Goal: Information Seeking & Learning: Check status

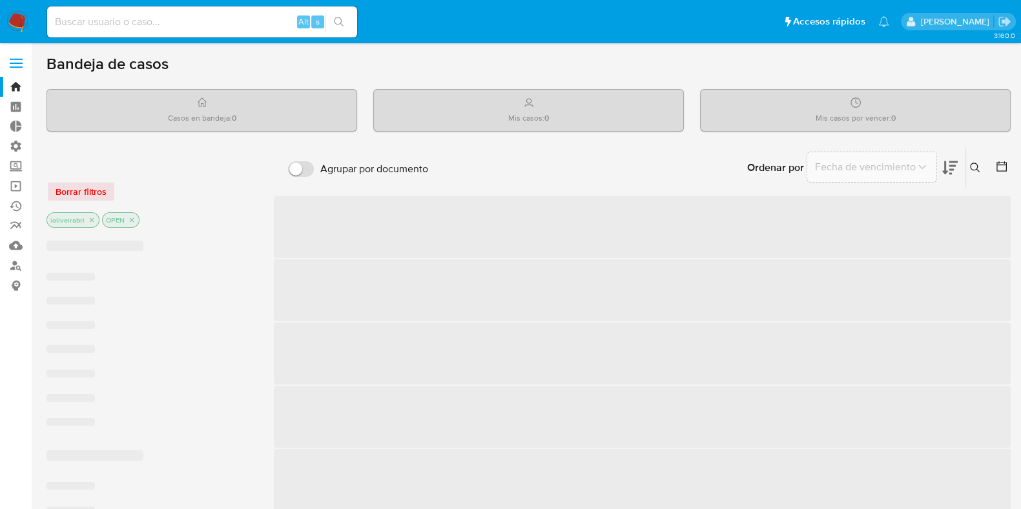
click at [11, 69] on label at bounding box center [16, 63] width 32 height 27
click at [0, 0] on input "checkbox" at bounding box center [0, 0] width 0 height 0
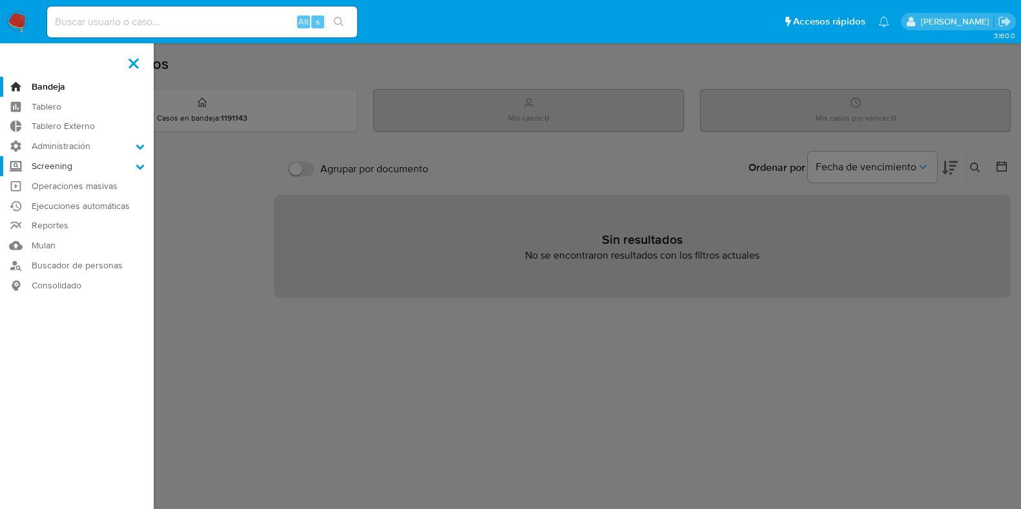
click at [61, 165] on label "Screening" at bounding box center [77, 166] width 154 height 20
click at [0, 0] on input "Screening" at bounding box center [0, 0] width 0 height 0
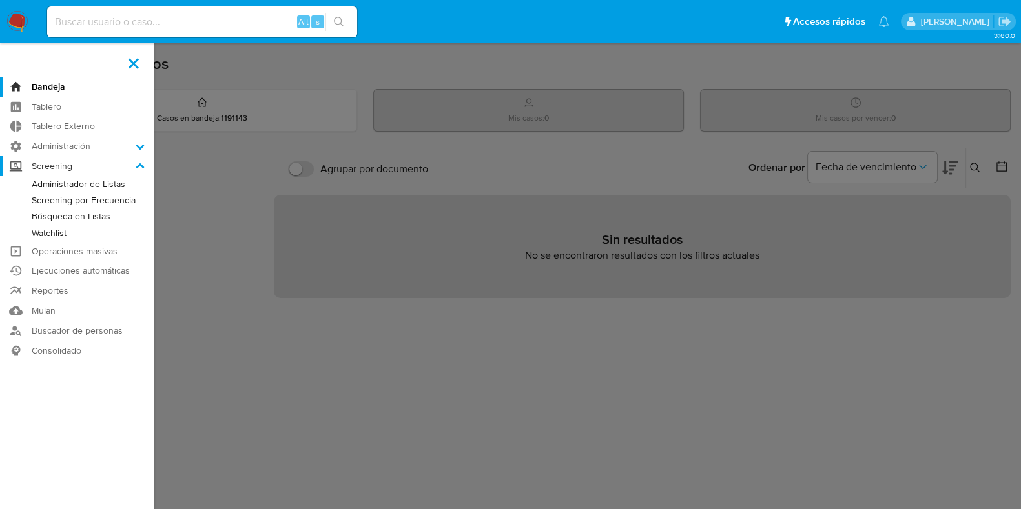
click at [61, 166] on label "Screening" at bounding box center [77, 166] width 154 height 20
click at [0, 0] on input "Screening" at bounding box center [0, 0] width 0 height 0
click at [70, 143] on label "Administración" at bounding box center [77, 146] width 154 height 20
click at [0, 0] on input "Administración" at bounding box center [0, 0] width 0 height 0
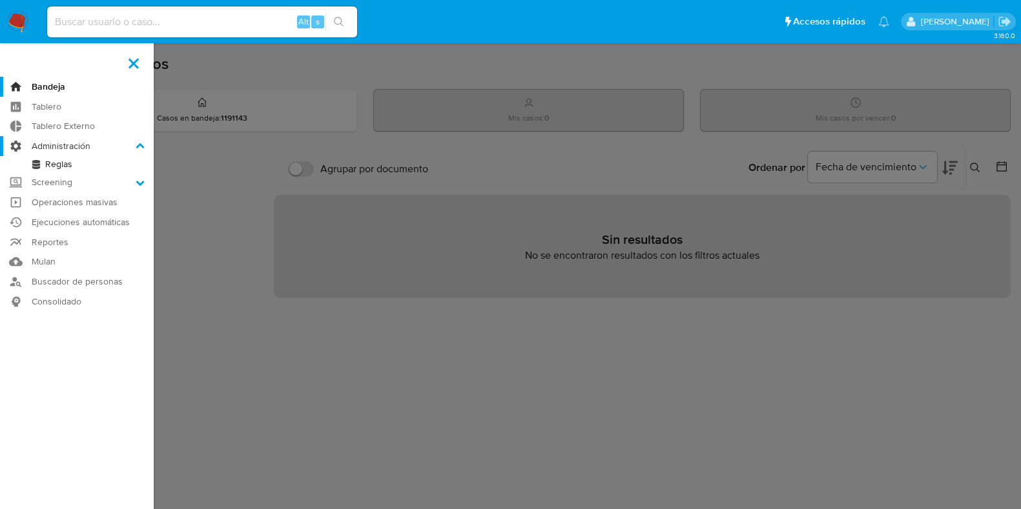
click at [70, 143] on label "Administración" at bounding box center [77, 146] width 154 height 20
click at [0, 0] on input "Administración" at bounding box center [0, 0] width 0 height 0
click at [65, 187] on label "Screening" at bounding box center [77, 182] width 154 height 20
click at [0, 0] on input "Screening" at bounding box center [0, 0] width 0 height 0
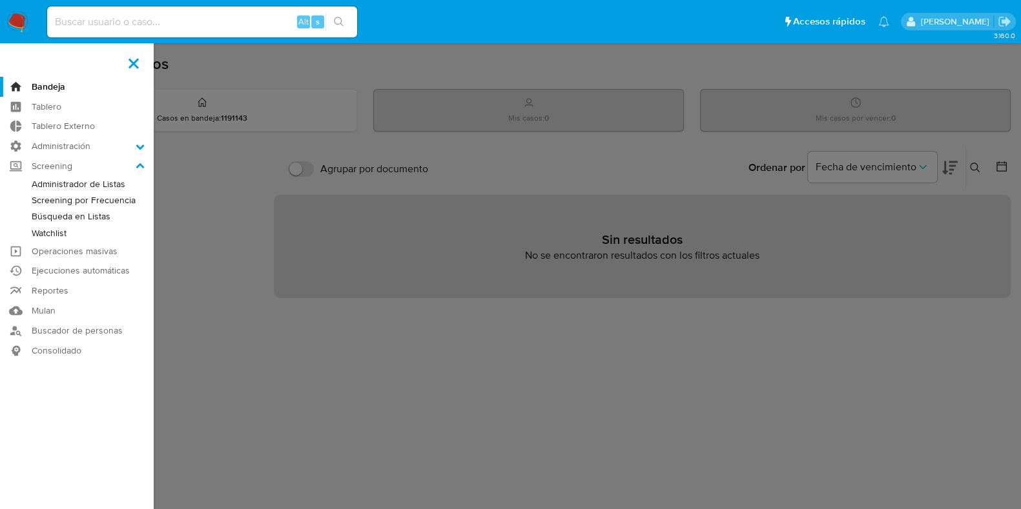
click at [89, 216] on link "Búsqueda en Listas" at bounding box center [77, 217] width 154 height 16
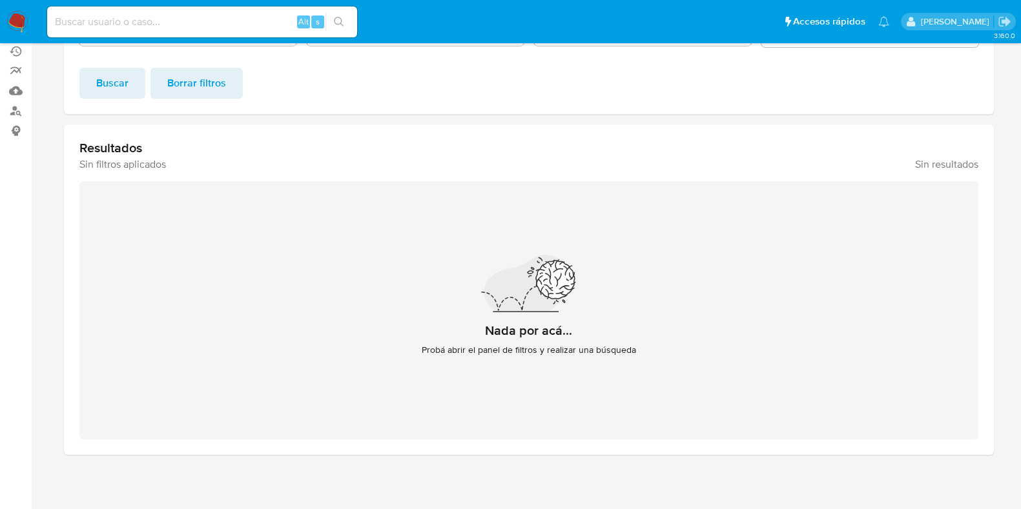
click at [92, 85] on button "Buscar" at bounding box center [112, 83] width 66 height 31
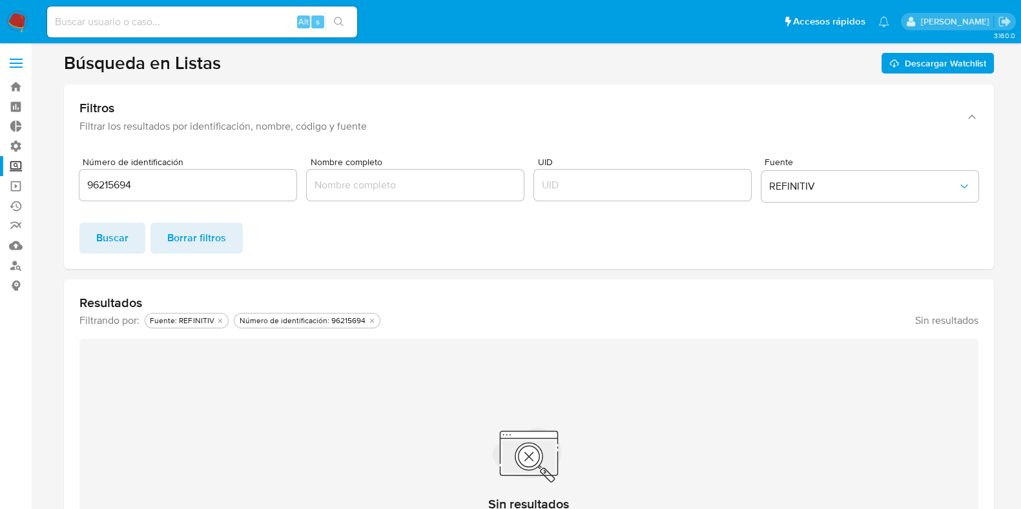
click at [221, 195] on div "96215694" at bounding box center [187, 185] width 217 height 31
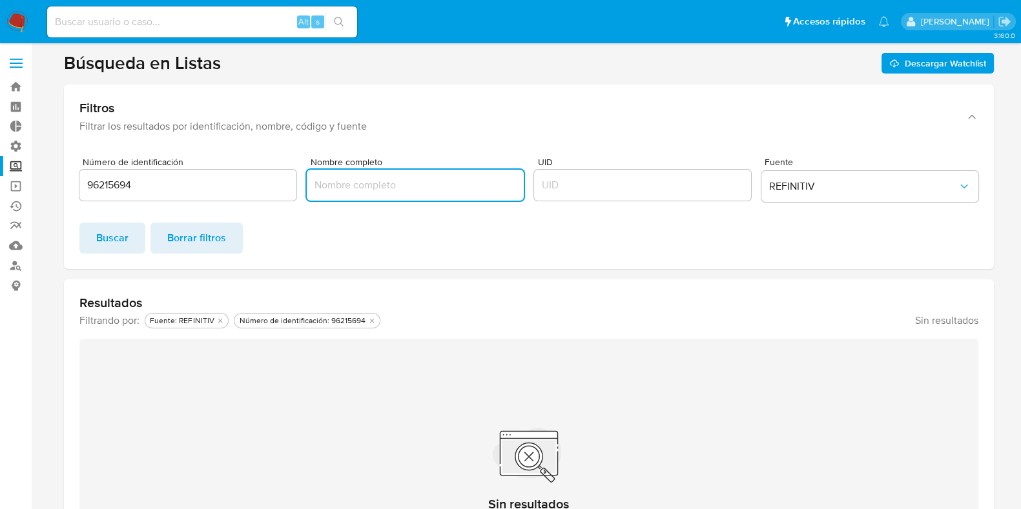
click at [345, 191] on input "Nombre completo" at bounding box center [415, 185] width 217 height 17
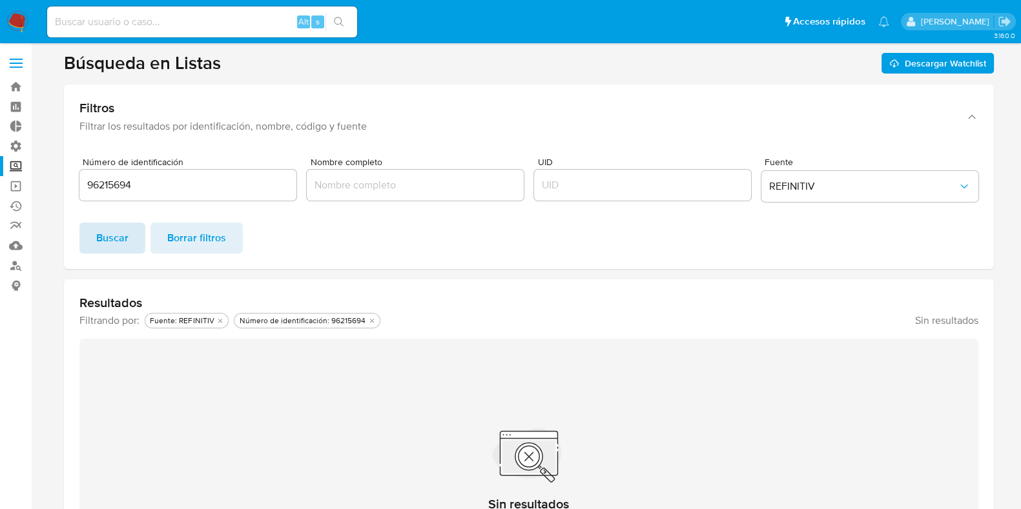
click at [114, 234] on span "Buscar" at bounding box center [112, 238] width 32 height 28
drag, startPoint x: 193, startPoint y: 179, endPoint x: 0, endPoint y: 136, distance: 197.7
click at [0, 136] on section "Bandeja Tablero Tablero Externo Administración Reglas Screening Administrador d…" at bounding box center [510, 334] width 1021 height 668
click at [90, 224] on button "Buscar" at bounding box center [112, 238] width 66 height 31
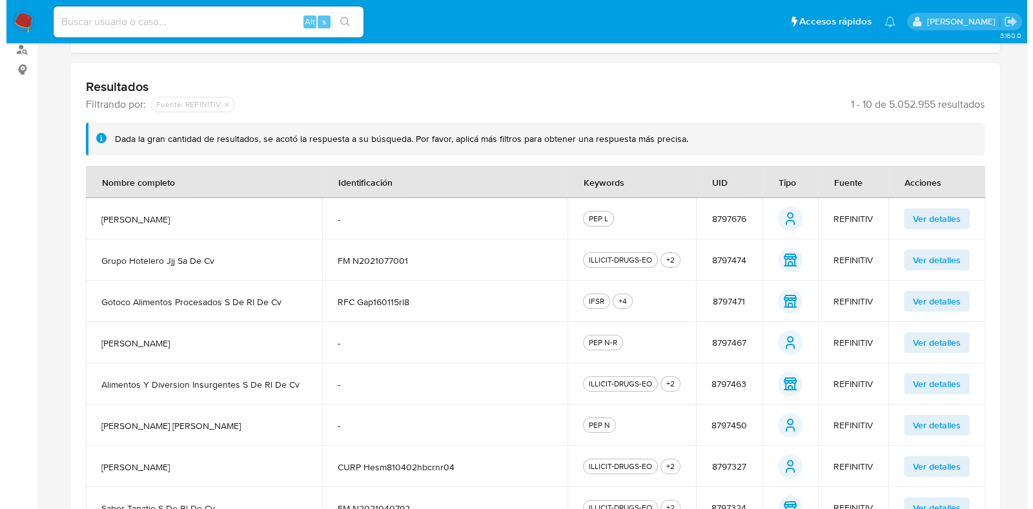
scroll to position [242, 0]
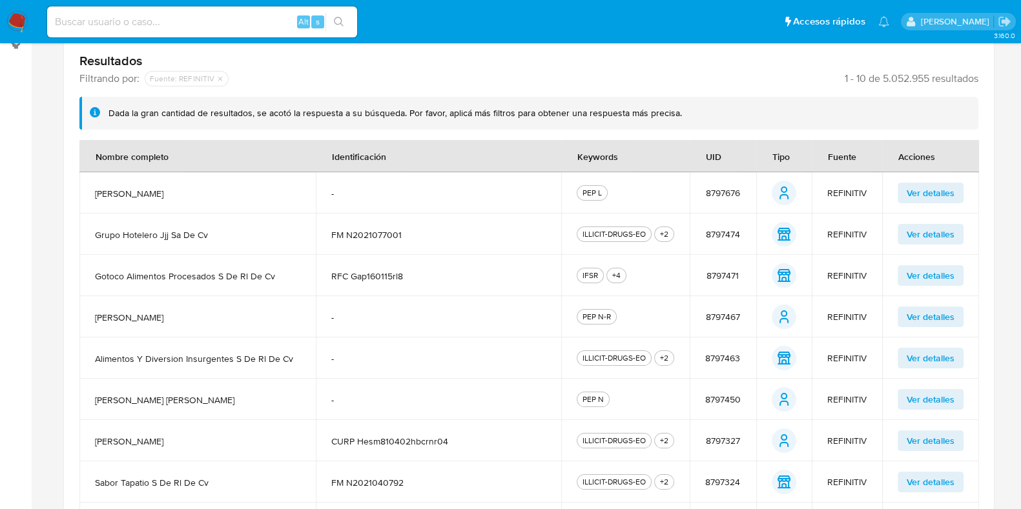
drag, startPoint x: 848, startPoint y: 194, endPoint x: 815, endPoint y: 187, distance: 32.9
click at [845, 193] on span "REFINITIV" at bounding box center [846, 193] width 39 height 12
click at [929, 189] on span "Ver detalles" at bounding box center [931, 193] width 48 height 18
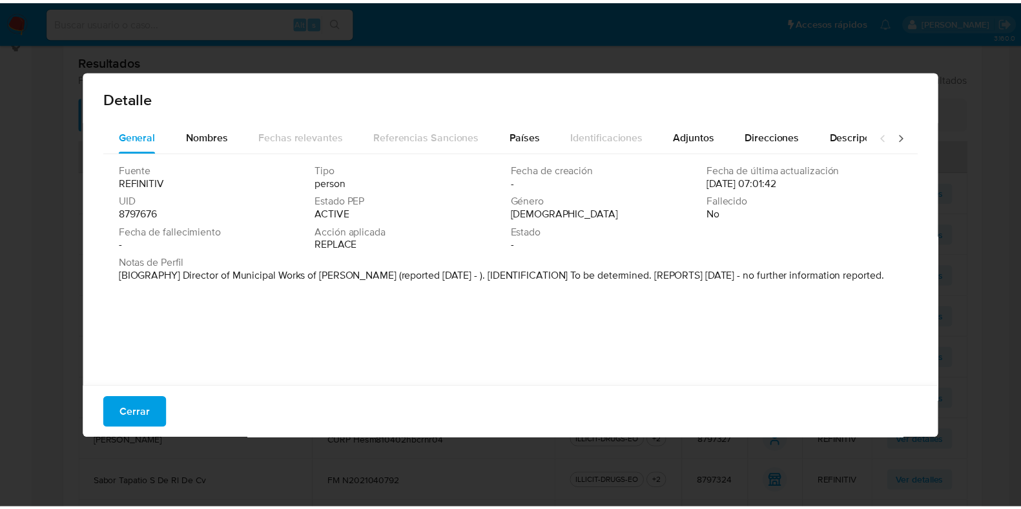
scroll to position [0, 0]
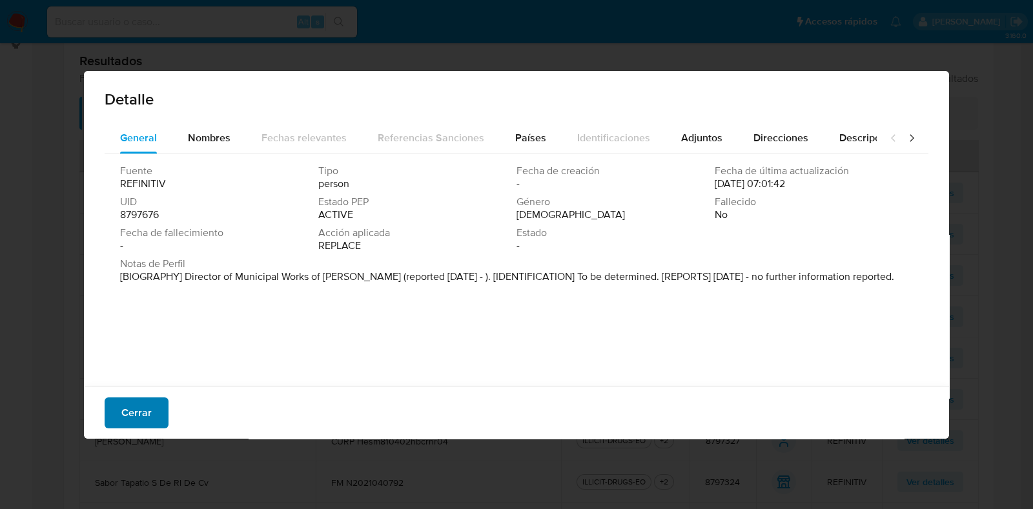
click at [134, 411] on span "Cerrar" at bounding box center [136, 413] width 30 height 28
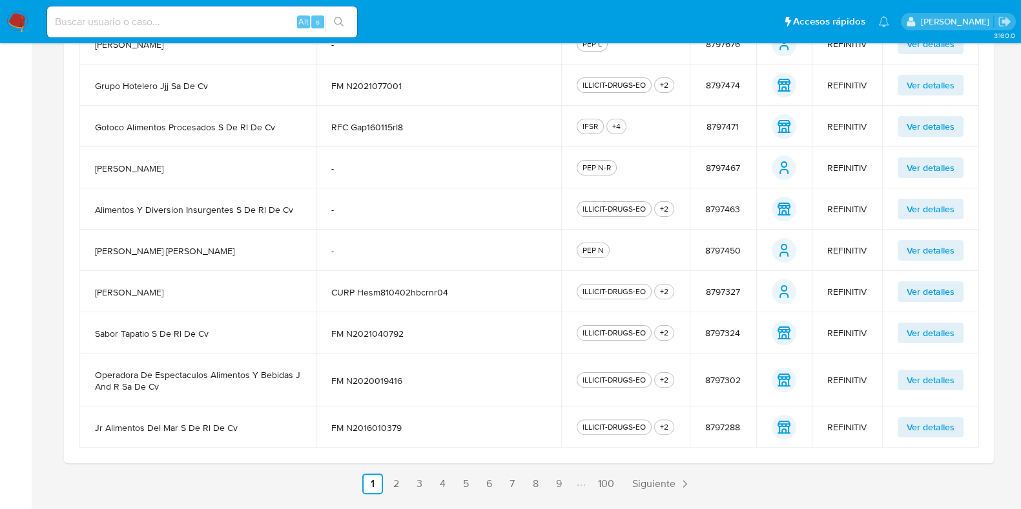
scroll to position [108, 0]
